Goal: Task Accomplishment & Management: Use online tool/utility

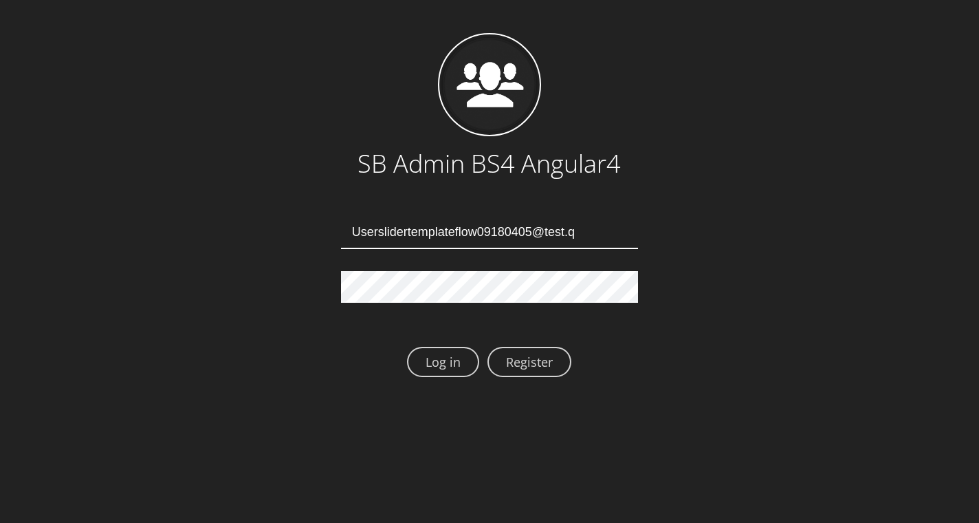
type input "Userslidertemplateflow09180405@test.qa"
type input "[EMAIL_ADDRESS][DOMAIN_NAME]"
